Goal: Find specific page/section: Find specific page/section

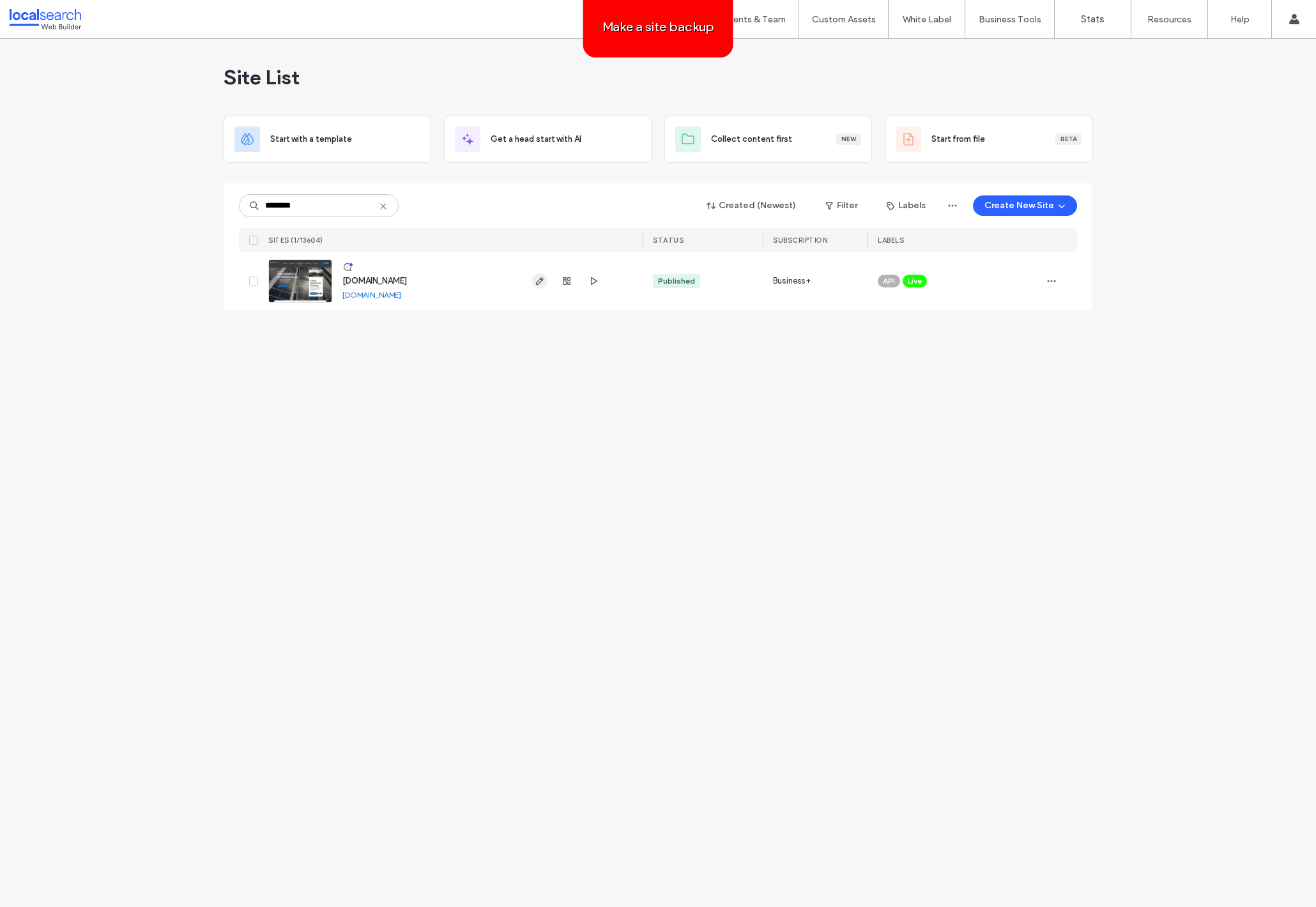
type input "********"
click at [541, 281] on use "button" at bounding box center [539, 280] width 7 height 7
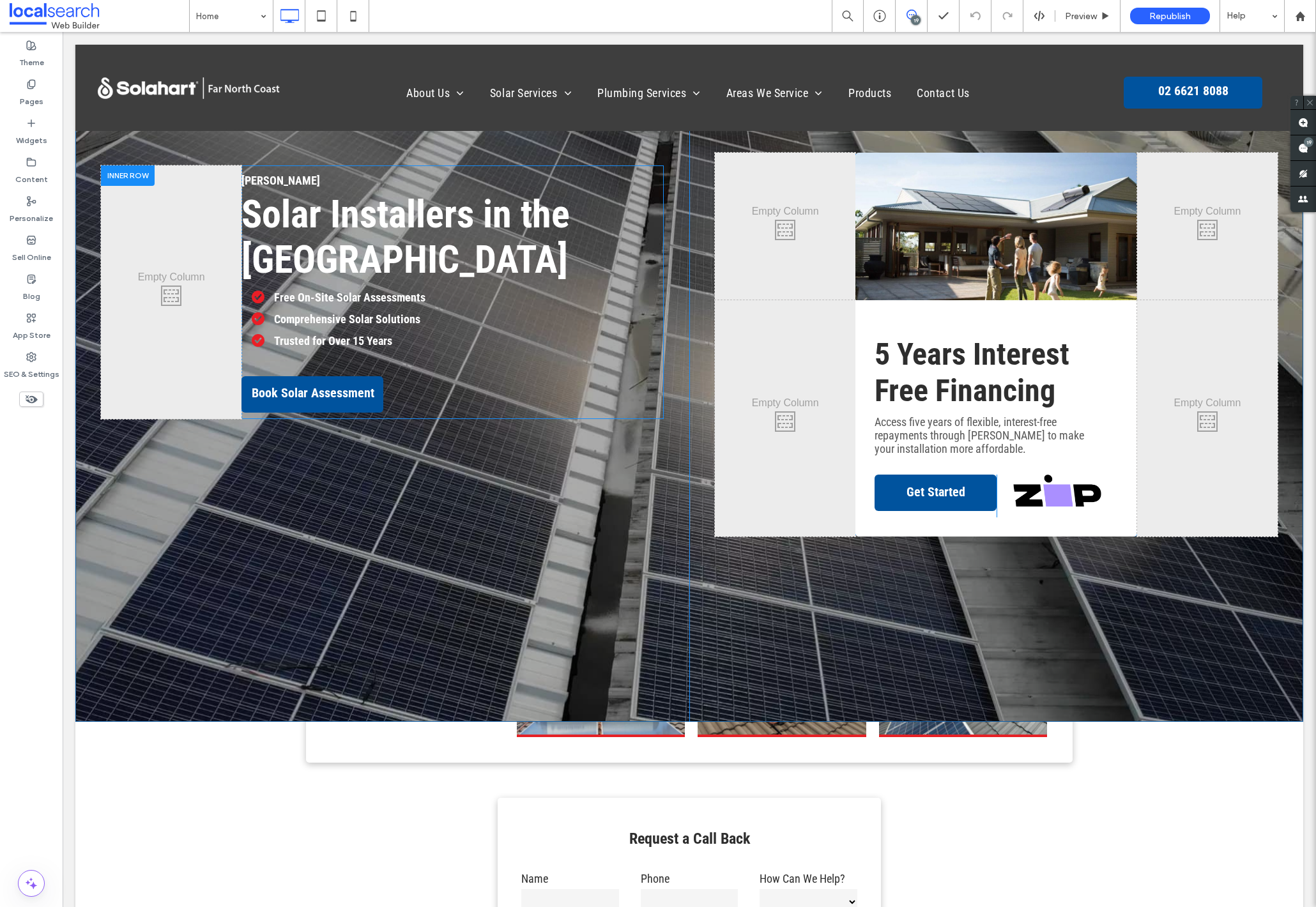
scroll to position [75, 0]
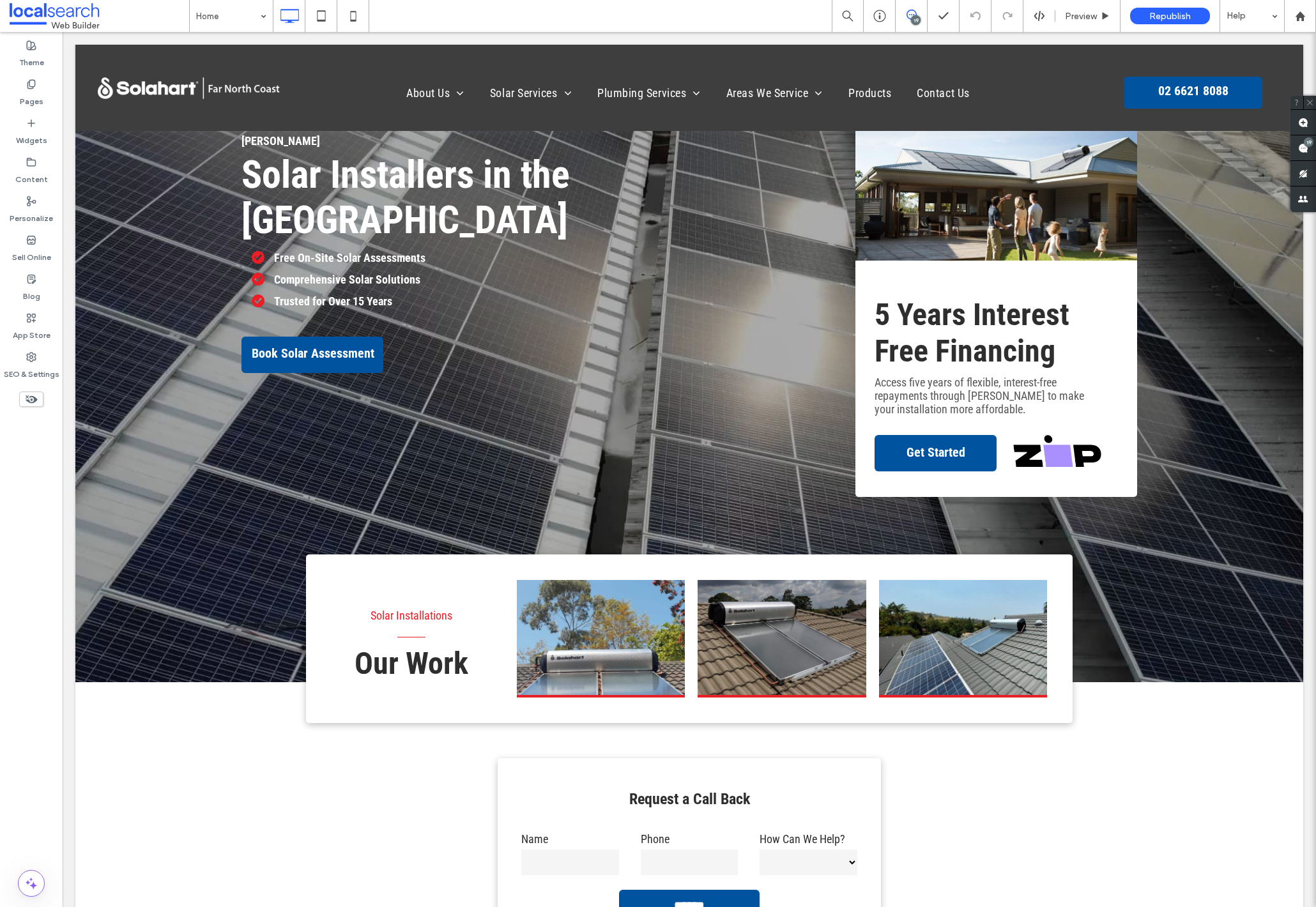
click at [914, 11] on icon at bounding box center [912, 15] width 10 height 10
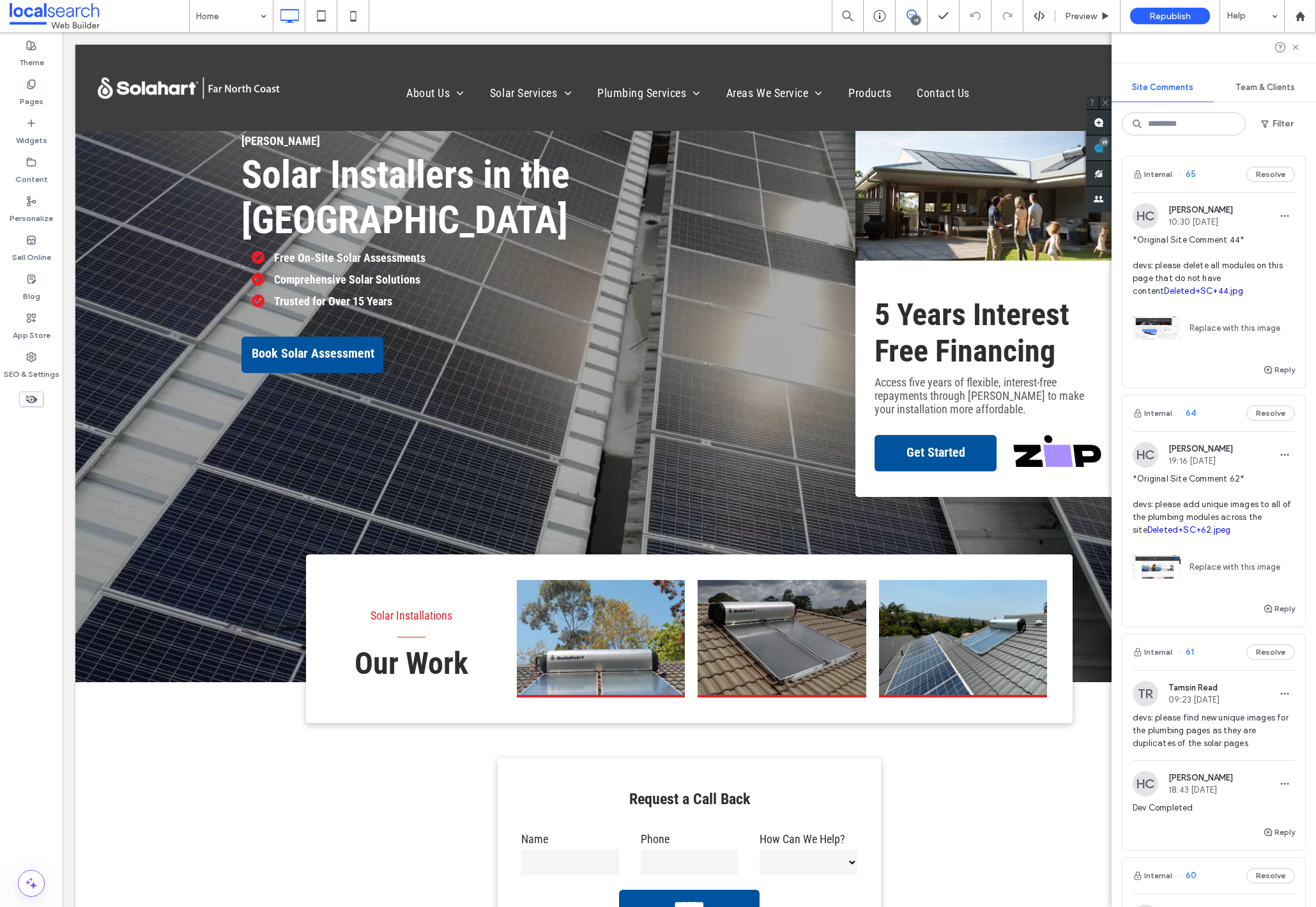
click at [1112, 147] on span at bounding box center [1099, 148] width 26 height 25
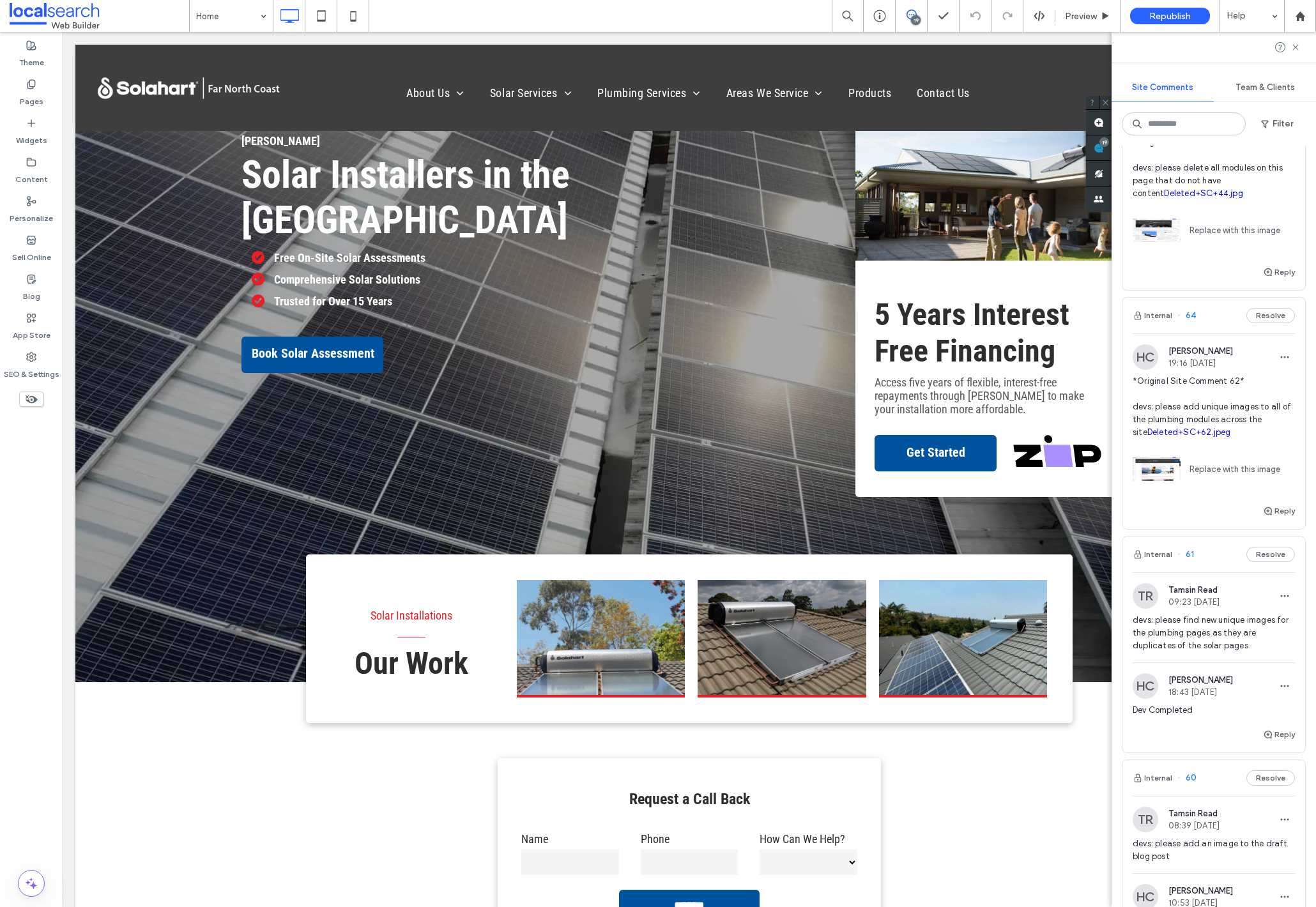
scroll to position [0, 0]
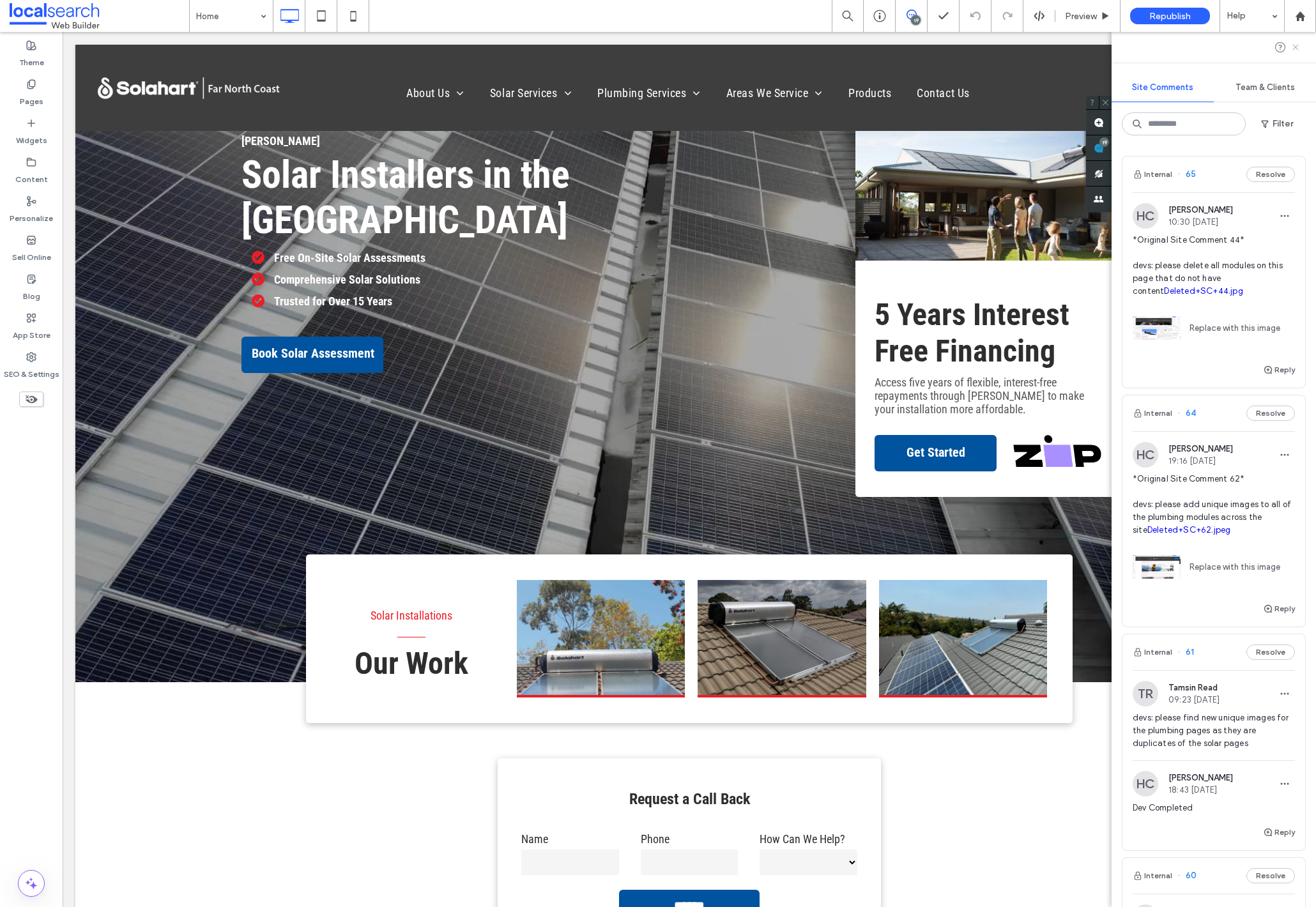
click at [1297, 48] on use at bounding box center [1295, 47] width 6 height 6
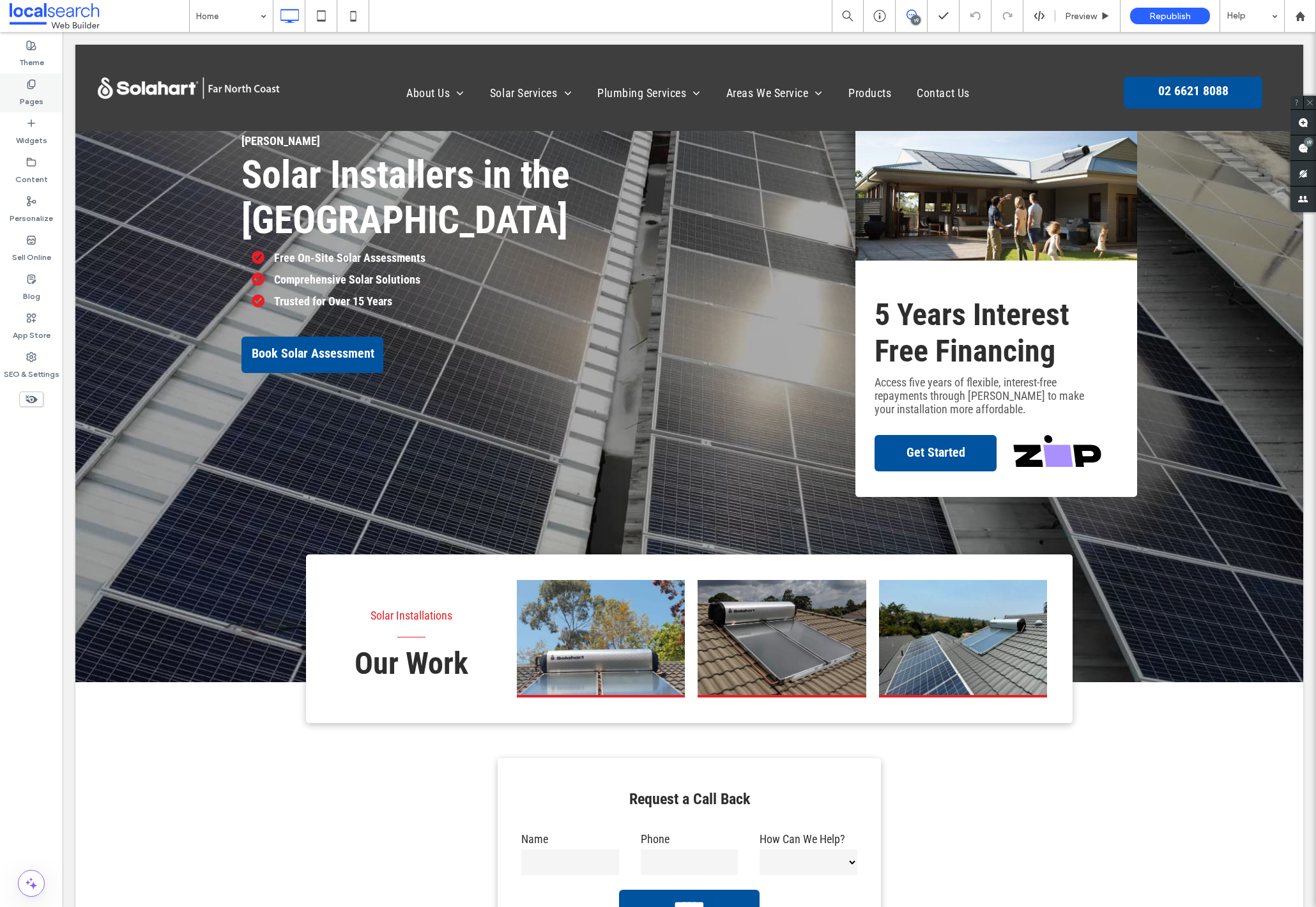
click at [34, 87] on icon at bounding box center [31, 84] width 10 height 10
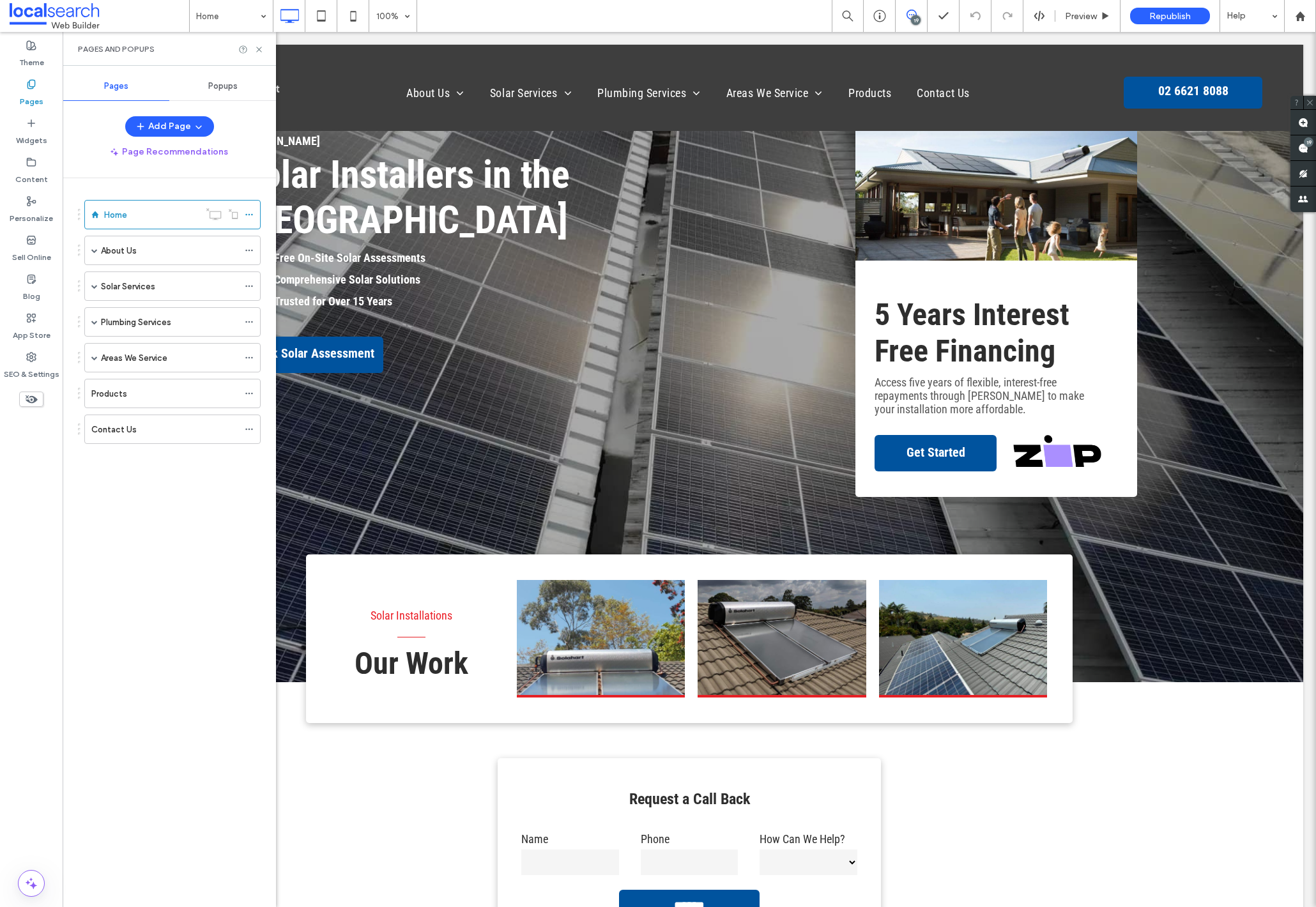
click at [911, 14] on icon at bounding box center [912, 15] width 10 height 10
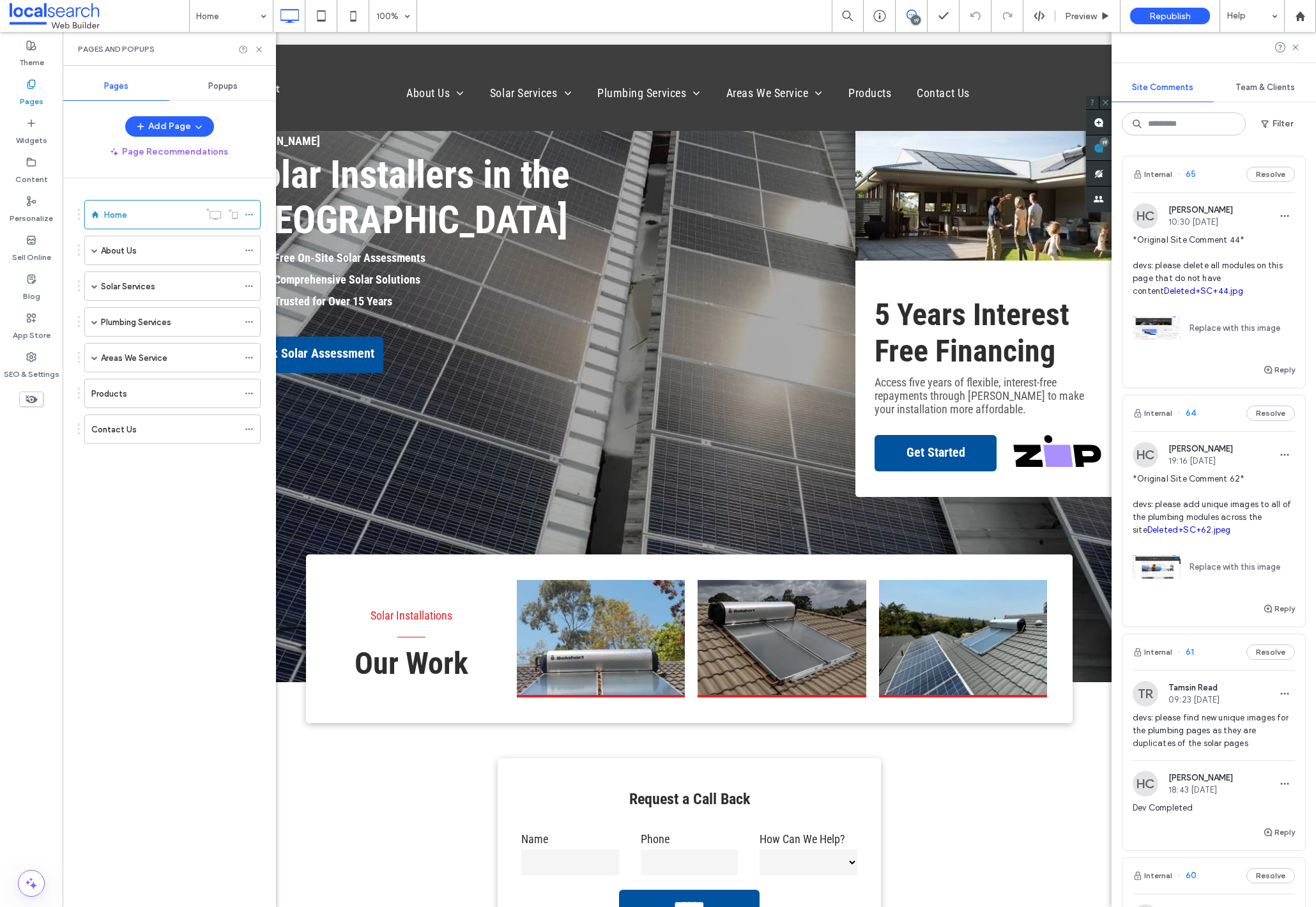
click at [1301, 145] on div "Site Comments Team & Clients Filter Internal 65 Resolve [PERSON_NAME] 10:30 [DA…" at bounding box center [1213, 470] width 204 height 875
